Goal: Find specific page/section: Find specific page/section

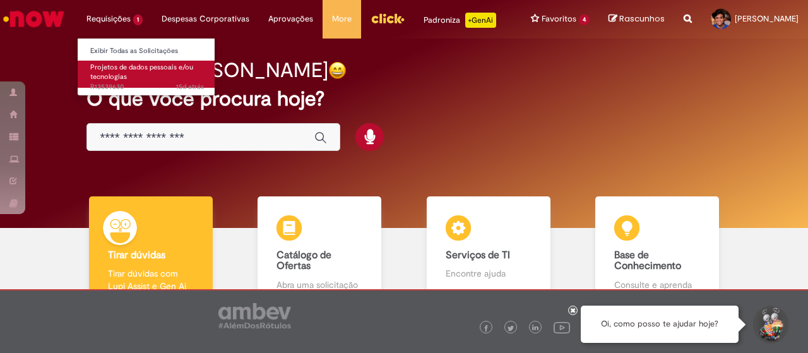
click at [113, 74] on span "Projetos de dados pessoais e/ou tecnologias" at bounding box center [141, 72] width 103 height 20
click at [110, 71] on span "Projetos de dados pessoais e/ou tecnologias" at bounding box center [141, 72] width 103 height 20
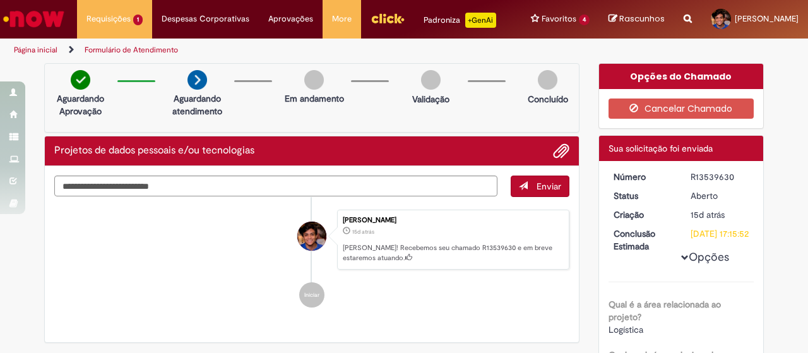
click at [24, 24] on img "Ir para a Homepage" at bounding box center [33, 18] width 65 height 25
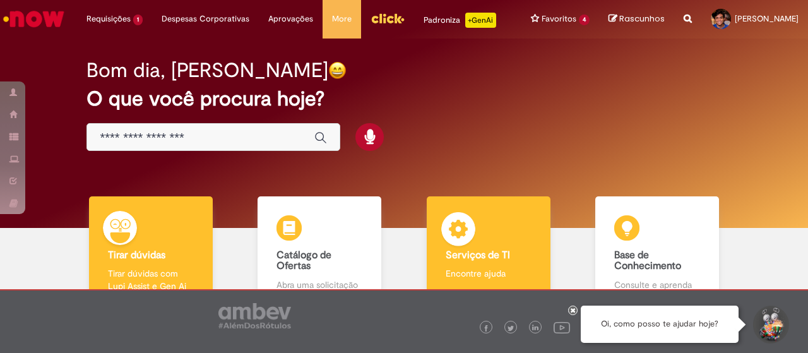
click at [478, 253] on div "Serviços de TI Serviços de TI Encontre ajuda" at bounding box center [489, 250] width 124 height 109
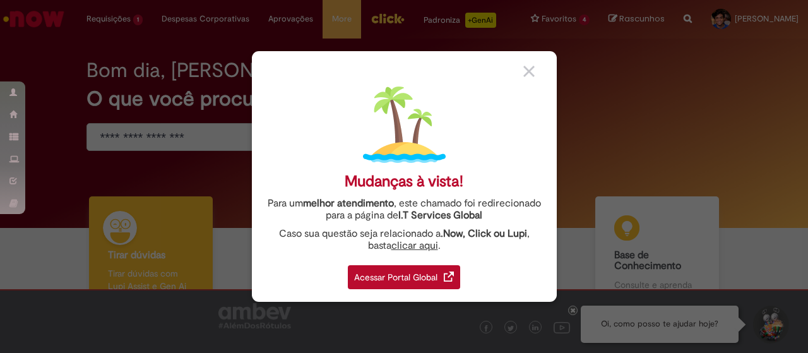
click at [425, 274] on div "Acessar Portal Global" at bounding box center [404, 277] width 112 height 24
